Goal: Check status: Check status

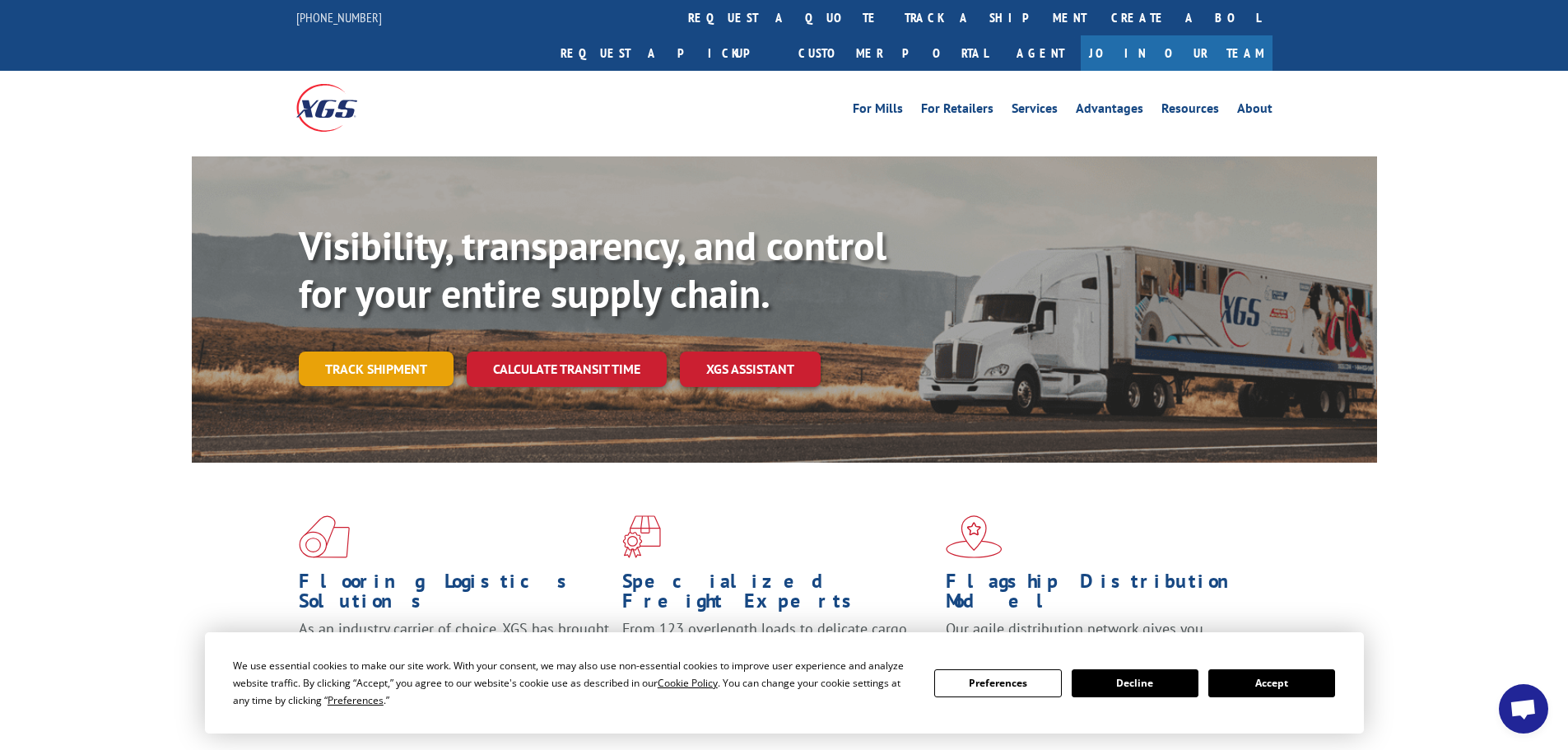
click at [406, 352] on link "Track shipment" at bounding box center [376, 369] width 155 height 35
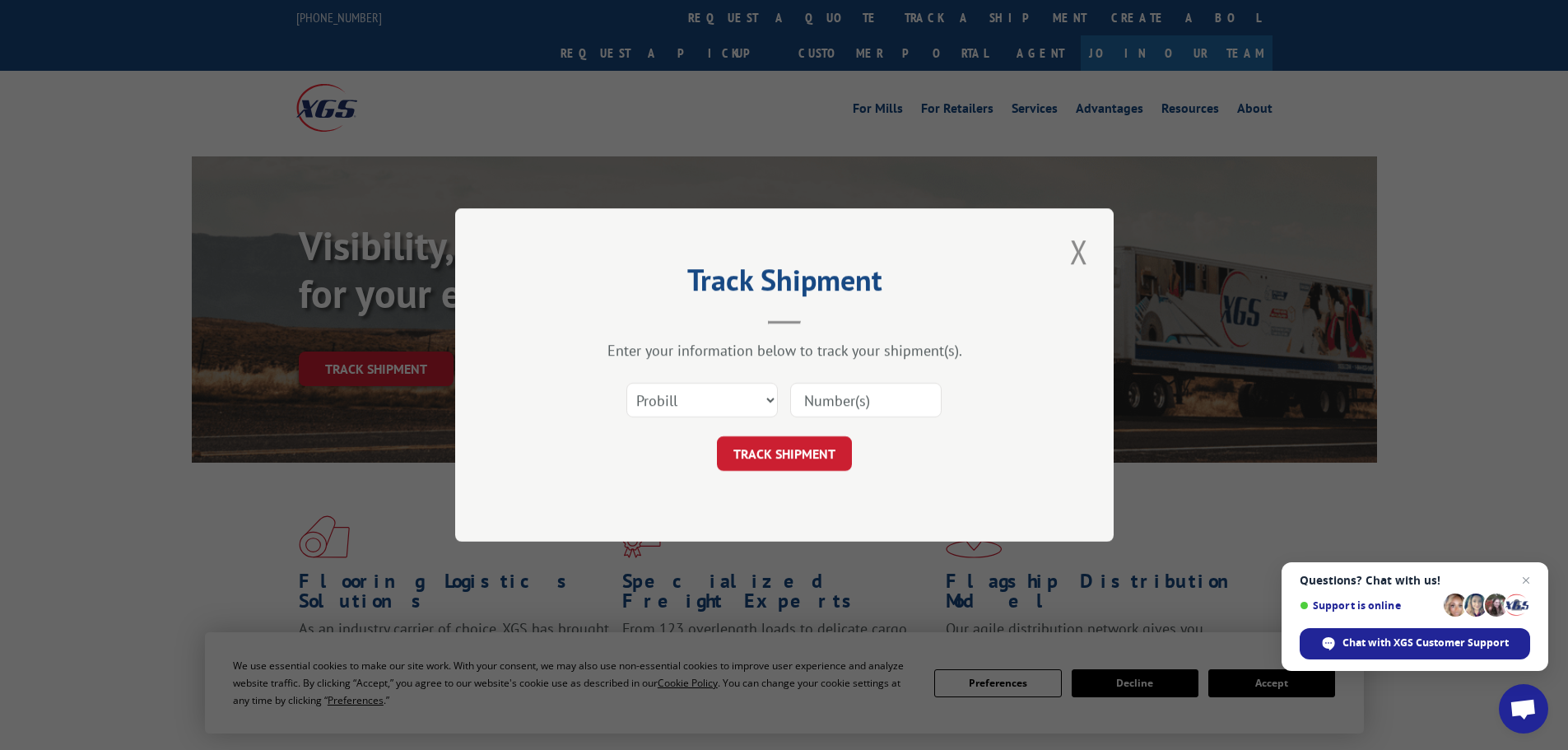
click at [818, 403] on input at bounding box center [865, 400] width 151 height 35
paste input "291164"
type input "291164"
click at [825, 447] on button "TRACK SHIPMENT" at bounding box center [784, 453] width 135 height 35
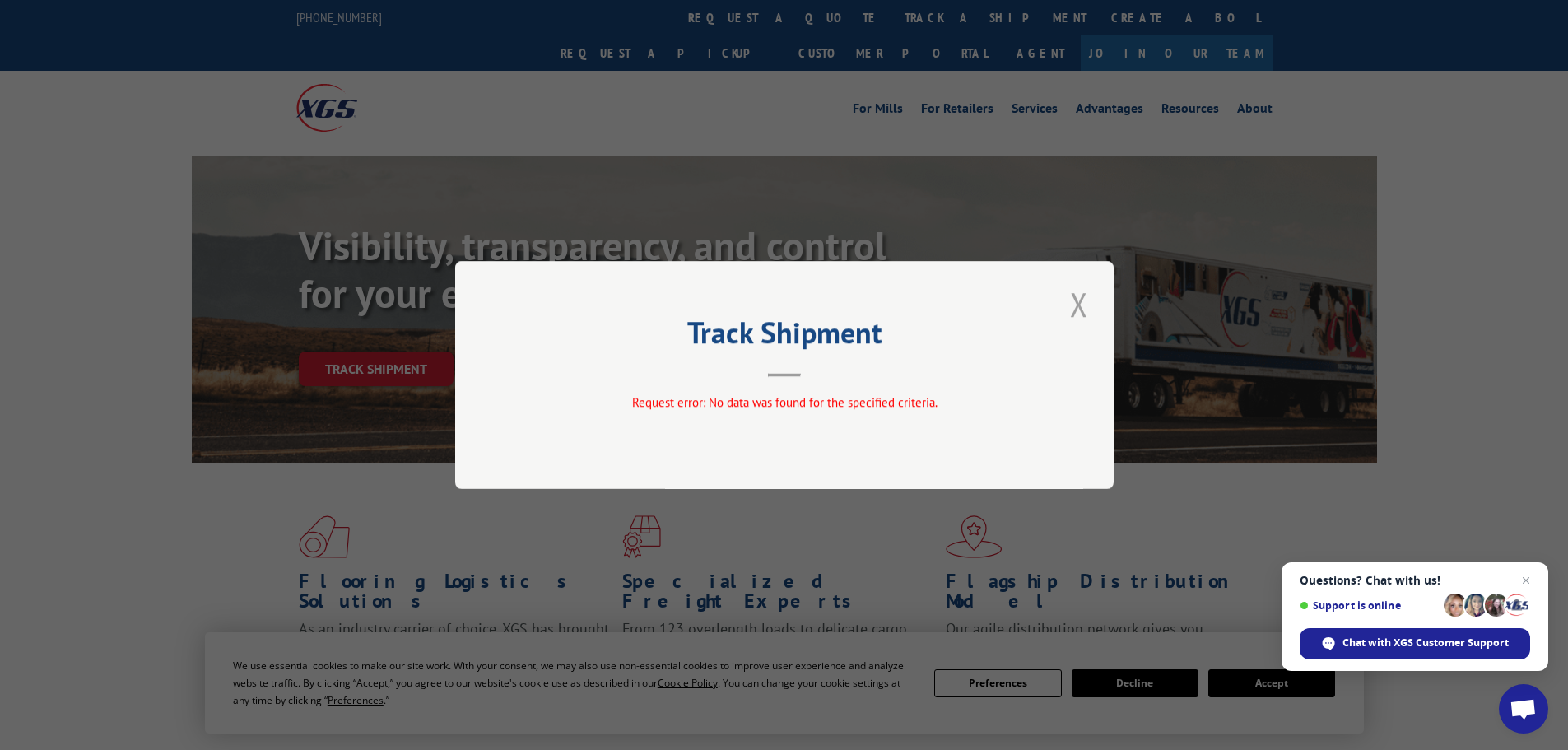
click at [1078, 303] on button "Close modal" at bounding box center [1079, 304] width 28 height 45
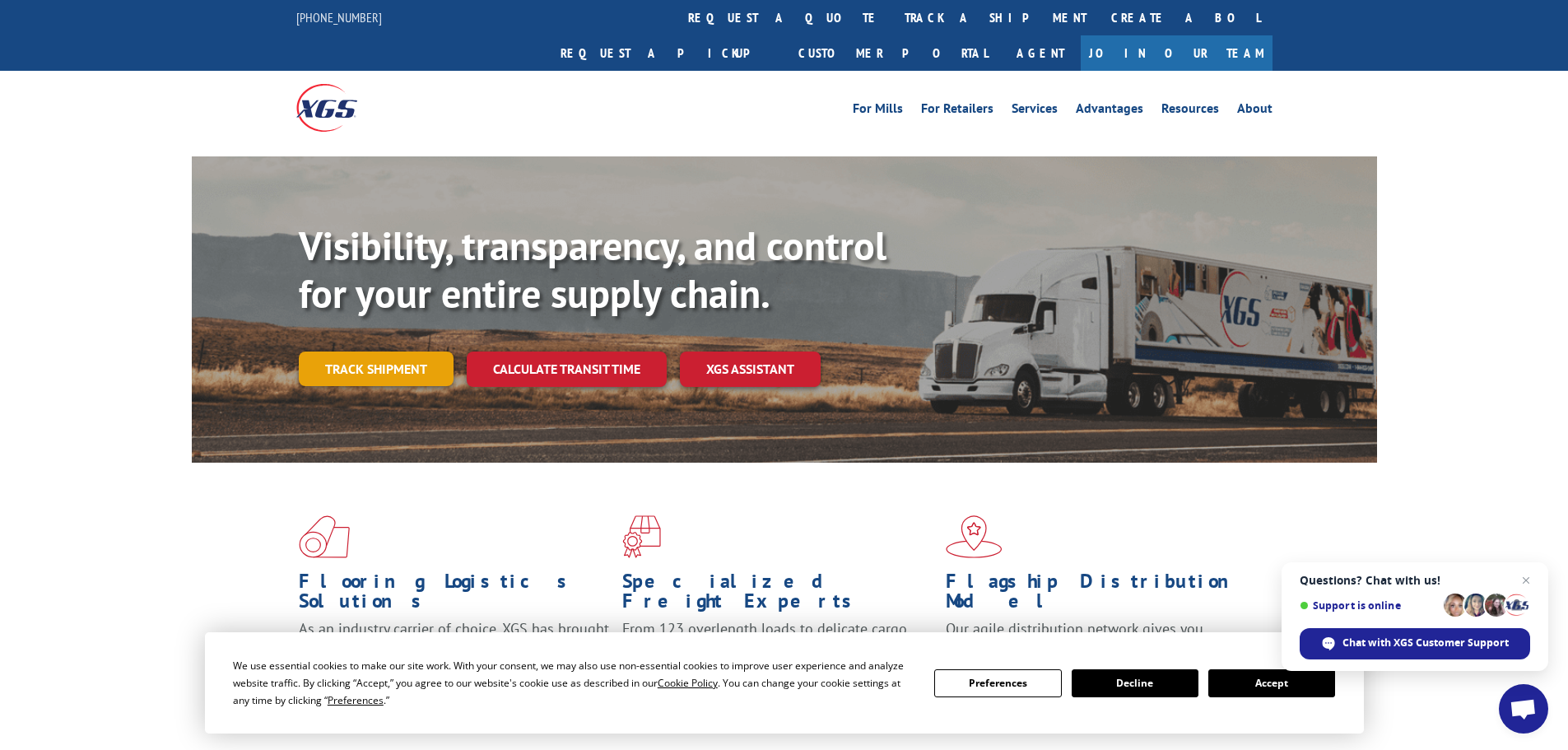
click at [389, 352] on link "Track shipment" at bounding box center [376, 369] width 155 height 35
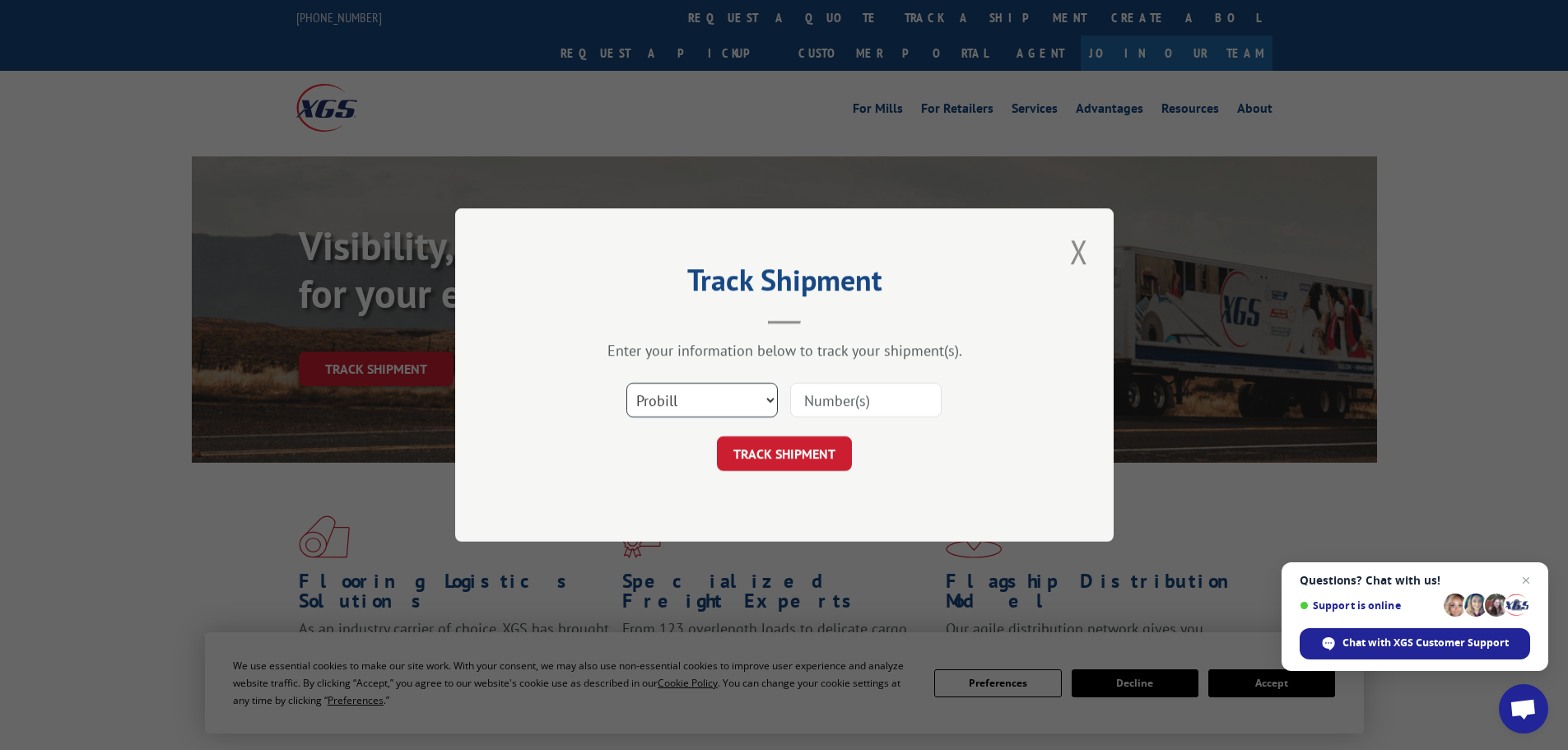
click at [717, 403] on select "Select category... Probill BOL PO" at bounding box center [702, 400] width 151 height 35
select select "bol"
click at [627, 383] on select "Select category... Probill BOL PO" at bounding box center [702, 400] width 151 height 35
paste input "07332596160071422"
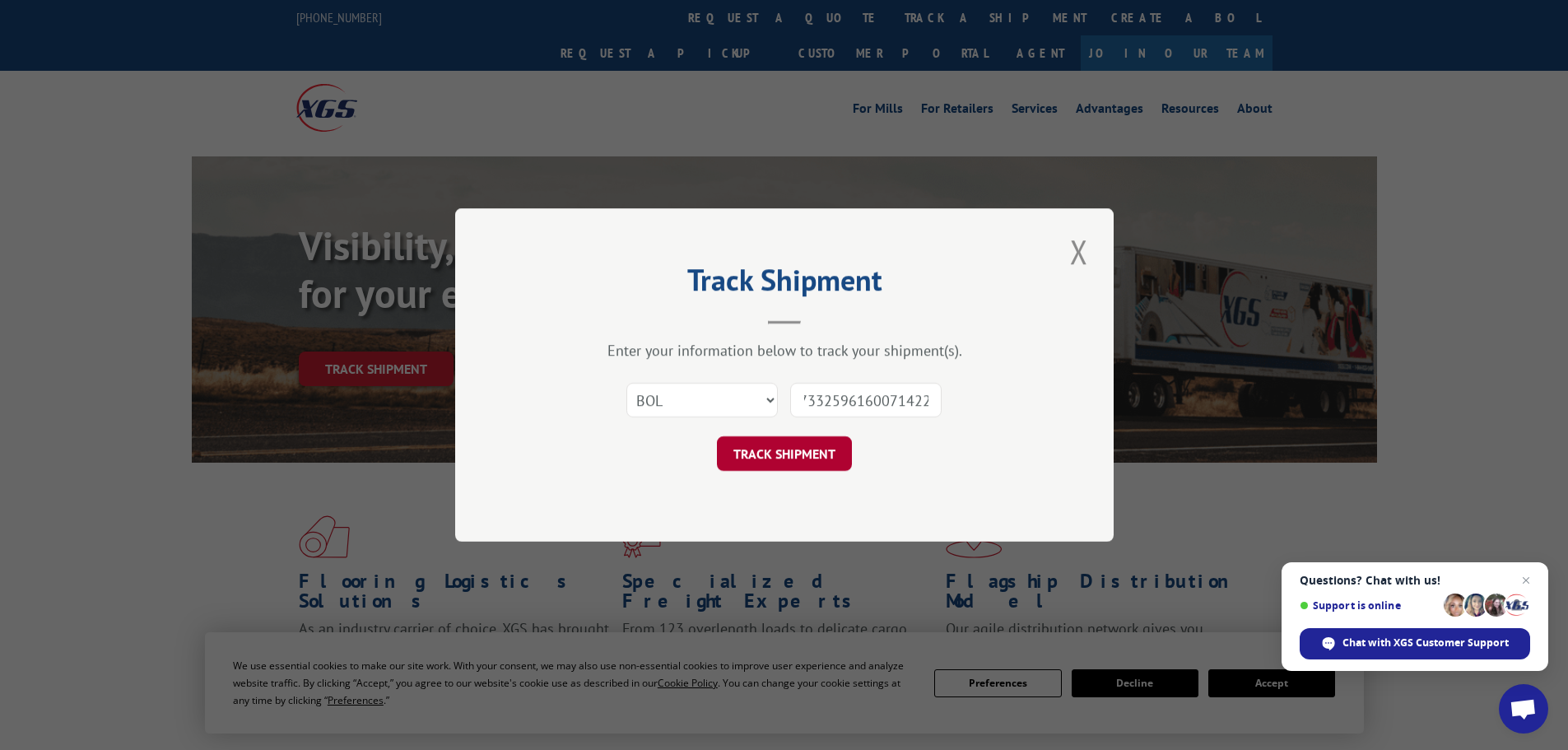
type input "07332596160071422"
click at [807, 448] on button "TRACK SHIPMENT" at bounding box center [784, 453] width 135 height 35
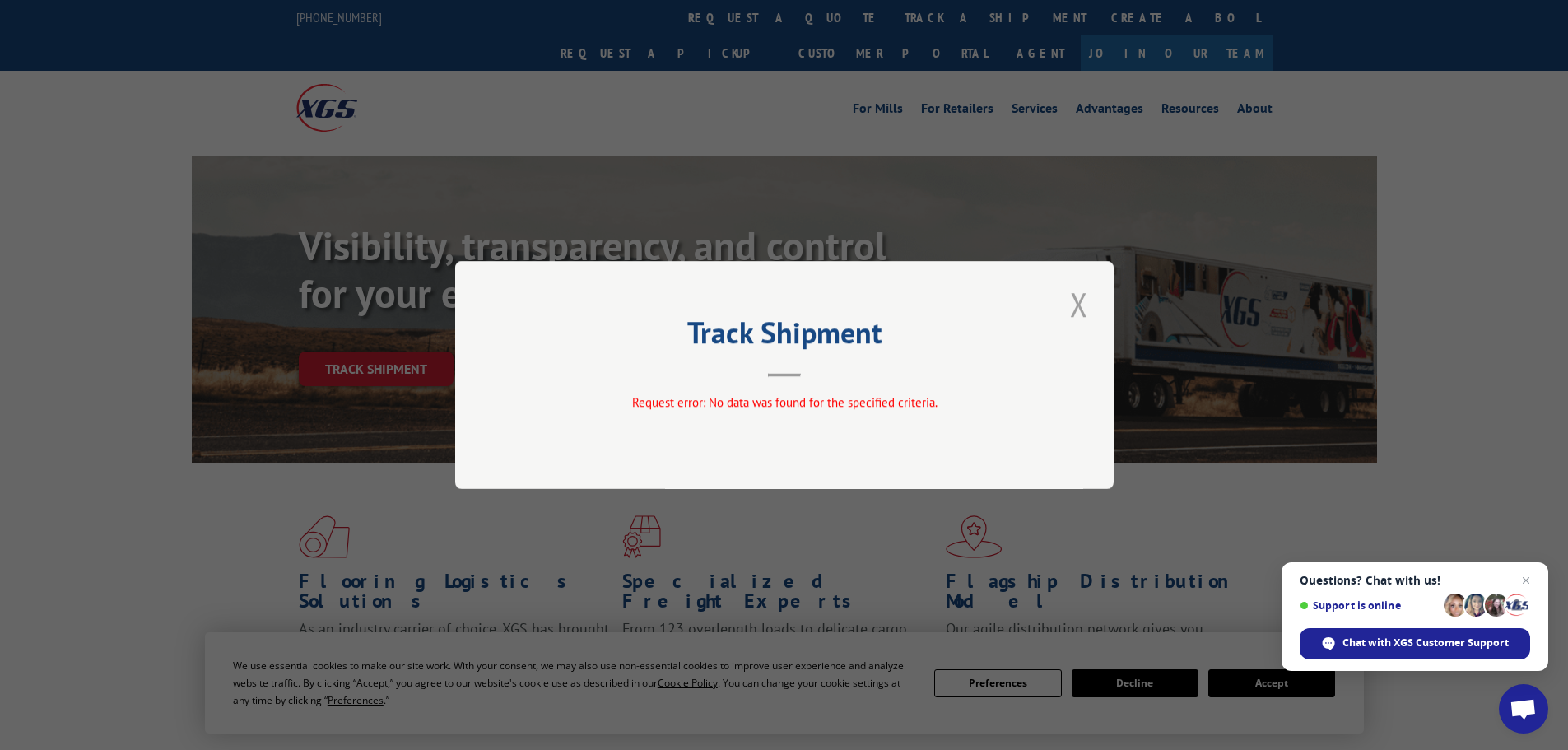
click at [1073, 301] on button "Close modal" at bounding box center [1079, 304] width 28 height 45
